Goal: Use online tool/utility: Utilize a website feature to perform a specific function

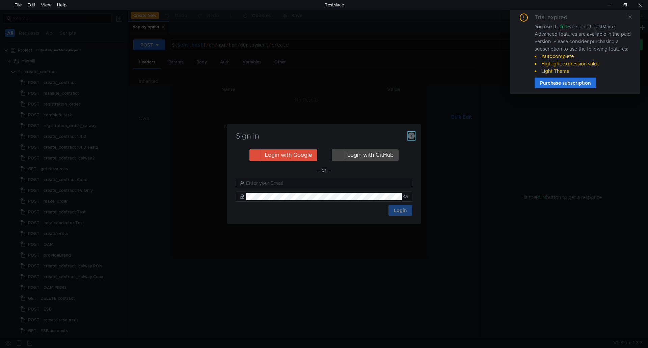
click at [411, 135] on icon "button" at bounding box center [411, 136] width 7 height 7
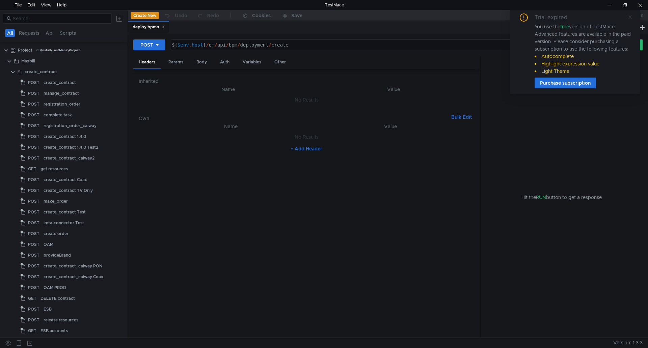
click at [631, 16] on icon at bounding box center [630, 17] width 5 height 5
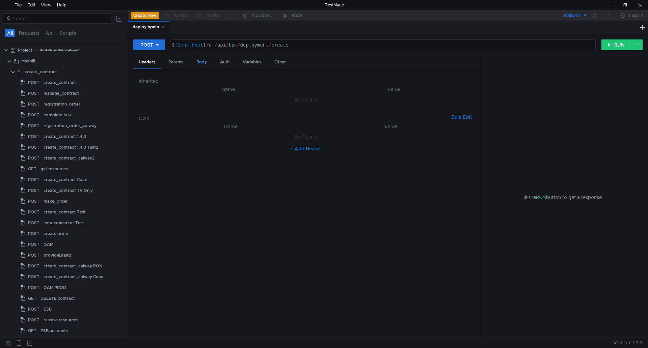
click at [199, 59] on div "Body" at bounding box center [201, 62] width 21 height 12
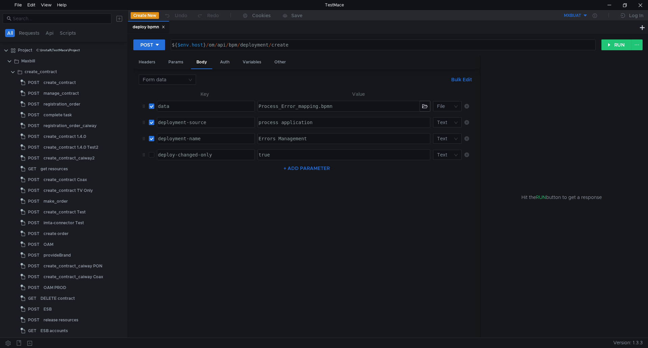
click at [313, 137] on div "Errors Management" at bounding box center [343, 144] width 172 height 16
drag, startPoint x: 321, startPoint y: 135, endPoint x: 239, endPoint y: 135, distance: 81.3
click at [239, 135] on tr "deployment-name ההההההההההההההההההההההההההההההההההההההההההההההההההההההההההההההה…" at bounding box center [307, 139] width 336 height 16
paste textarea "Definitions_DMES_StatusesBasedOnNotifications"
type textarea "Definitions_DMES_StatusesBasedOnNotifications"
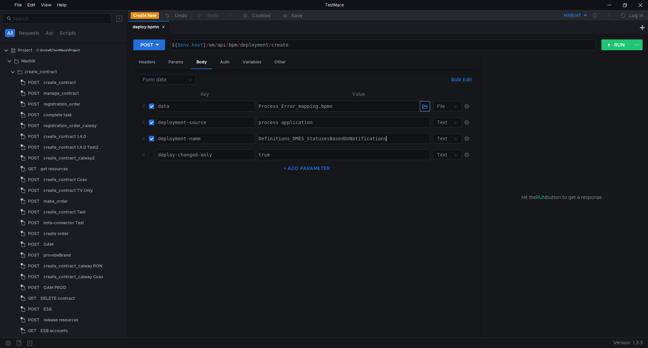
click at [425, 106] on button "button" at bounding box center [425, 106] width 10 height 10
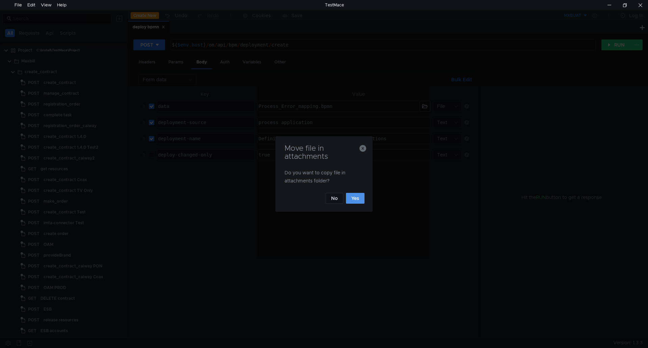
click at [359, 198] on button "Yes" at bounding box center [355, 198] width 19 height 11
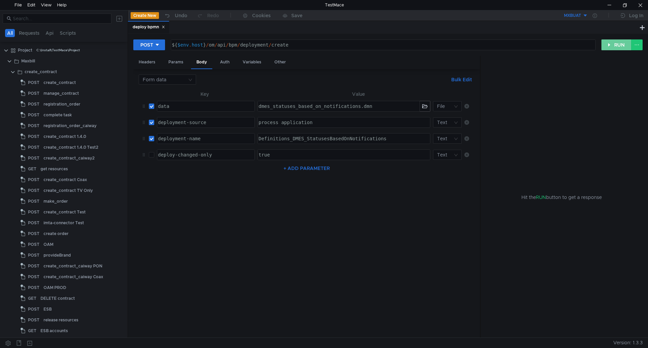
click at [615, 44] on button "RUN" at bounding box center [616, 44] width 30 height 11
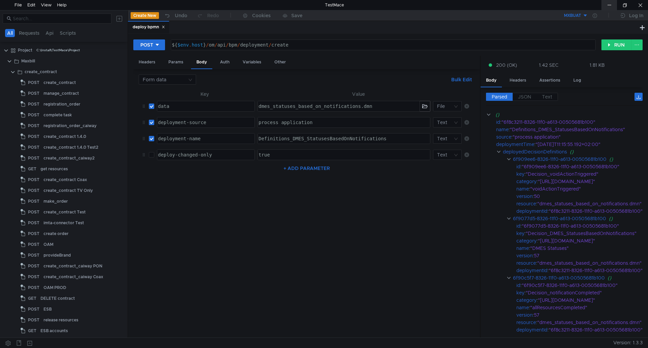
click at [606, 2] on div at bounding box center [609, 5] width 16 height 10
